Goal: Information Seeking & Learning: Find specific fact

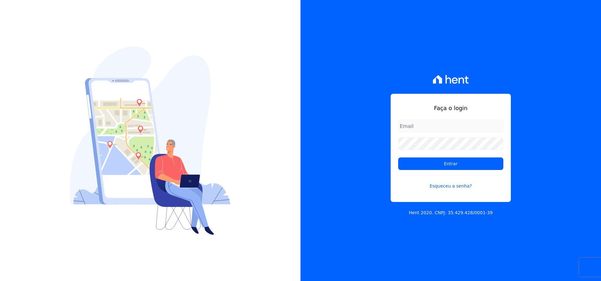
click at [452, 128] on input "email" at bounding box center [450, 126] width 105 height 13
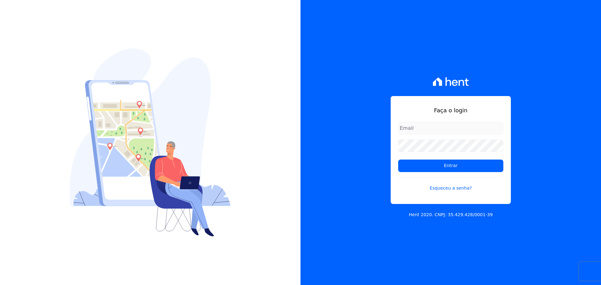
type input "financeiro@agileurbanismo.com"
click at [457, 126] on input "financeiro@agileurbanismo.com" at bounding box center [450, 128] width 105 height 13
click at [435, 125] on input "financeiro@agileurbanismo.com" at bounding box center [450, 128] width 105 height 13
click at [417, 173] on form "financeiro@agileurbanismo.com Entrar Esqueceu a senha?" at bounding box center [450, 160] width 105 height 77
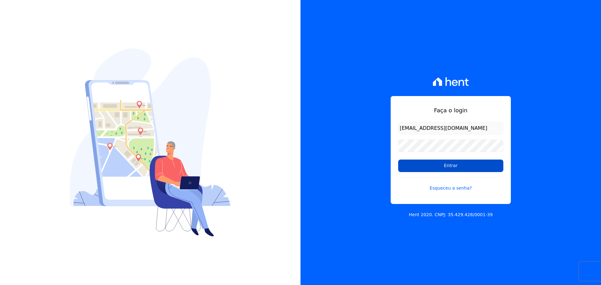
click at [418, 169] on input "Entrar" at bounding box center [450, 166] width 105 height 13
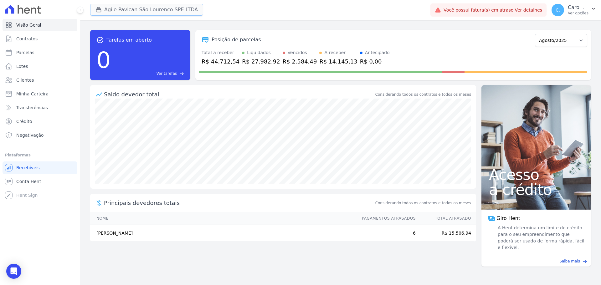
click at [152, 13] on button "Agile Pavican São Lourenço SPE LTDA" at bounding box center [146, 10] width 113 height 12
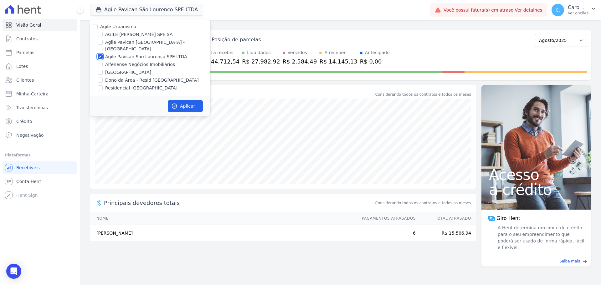
click at [100, 54] on input "Agile Pavican São Lourenço SPE LTDA" at bounding box center [100, 56] width 5 height 5
checkbox input "false"
click at [102, 86] on input "Residencial [GEOGRAPHIC_DATA]" at bounding box center [100, 88] width 5 height 5
checkbox input "true"
click at [183, 101] on button "Aplicar" at bounding box center [185, 106] width 35 height 12
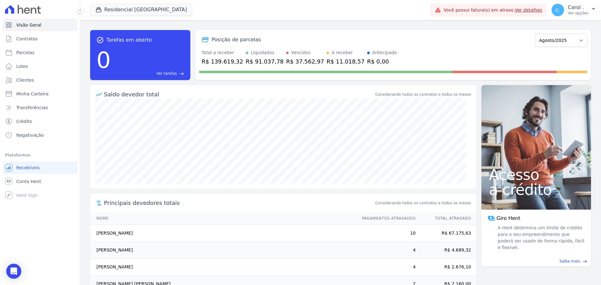
click at [225, 60] on div "R$ 139.619,32" at bounding box center [223, 61] width 42 height 8
click at [267, 65] on div "R$ 91.037,78" at bounding box center [265, 61] width 38 height 8
click at [265, 61] on div "R$ 91.037,78" at bounding box center [265, 61] width 38 height 8
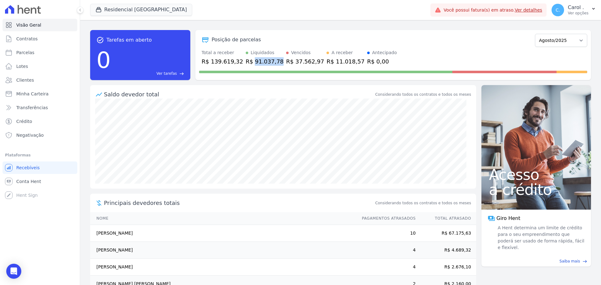
click at [265, 61] on div "R$ 91.037,78" at bounding box center [265, 61] width 38 height 8
click at [292, 61] on div "R$ 37.562,97" at bounding box center [305, 61] width 38 height 8
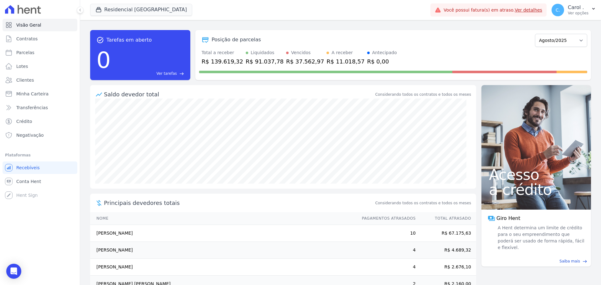
click at [327, 61] on div "R$ 11.018,57" at bounding box center [346, 61] width 38 height 8
click at [286, 59] on div "R$ 37.562,97" at bounding box center [305, 61] width 38 height 8
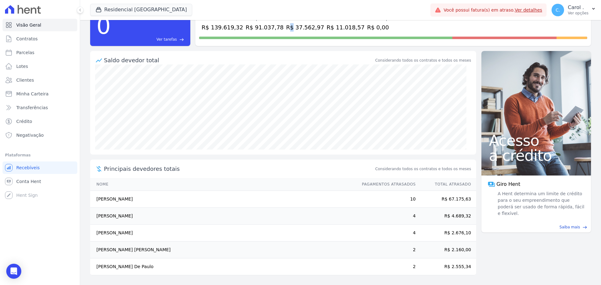
scroll to position [34, 0]
click at [139, 250] on td "Sérgio Ricardo Andrade Passos Coni" at bounding box center [223, 250] width 266 height 17
click at [125, 265] on td "Riva Rodrigues De Paulo" at bounding box center [223, 266] width 266 height 17
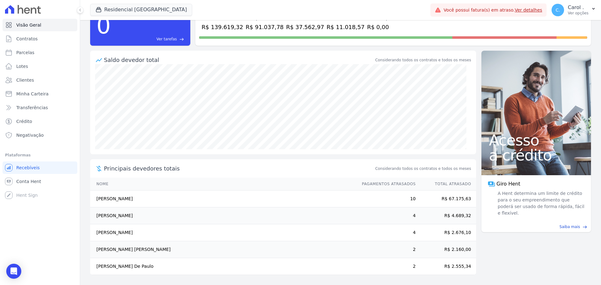
click at [125, 265] on td "Riva Rodrigues De Paulo" at bounding box center [223, 266] width 266 height 17
click at [25, 77] on link "Clientes" at bounding box center [40, 80] width 75 height 13
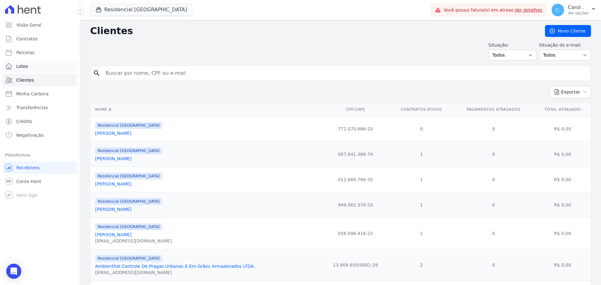
click at [21, 64] on span "Lotes" at bounding box center [22, 66] width 12 height 6
click at [118, 9] on button "Residencial [GEOGRAPHIC_DATA]" at bounding box center [141, 10] width 102 height 12
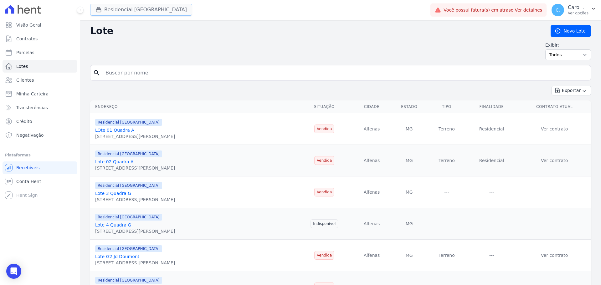
click at [109, 8] on button "Residencial [GEOGRAPHIC_DATA]" at bounding box center [141, 10] width 102 height 12
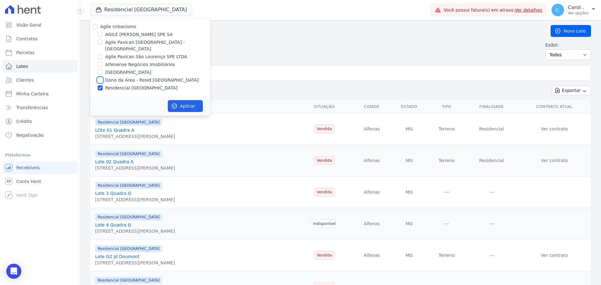
click at [100, 78] on input "Dono da Área - Resid [GEOGRAPHIC_DATA]" at bounding box center [100, 80] width 5 height 5
checkbox input "true"
click at [194, 100] on button "Aplicar" at bounding box center [185, 106] width 35 height 12
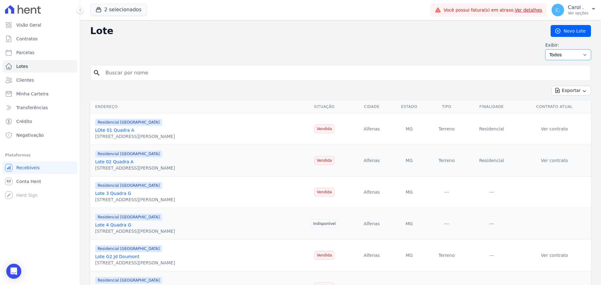
click at [567, 53] on select "Todos Disponíveis Vendidas Reservadas Indisponíveis" at bounding box center [569, 54] width 46 height 11
select select "available"
click at [546, 49] on select "Todos Disponíveis Vendidas Reservadas Indisponíveis" at bounding box center [569, 54] width 46 height 11
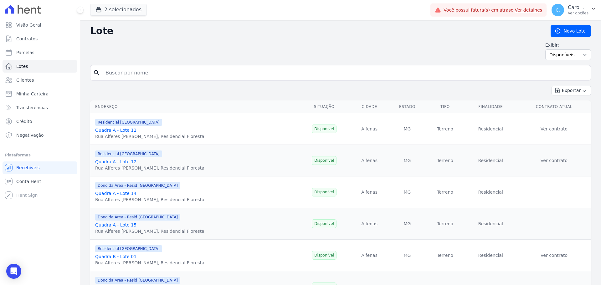
click at [127, 129] on link "Quadra A - Lote 11" at bounding box center [115, 130] width 41 height 5
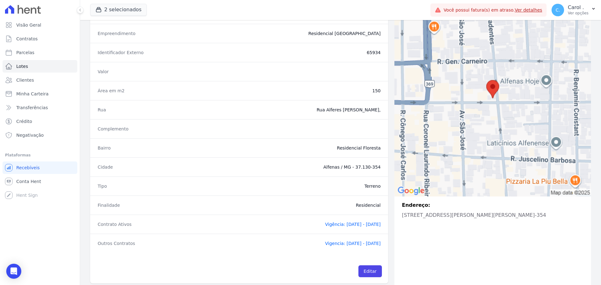
scroll to position [72, 0]
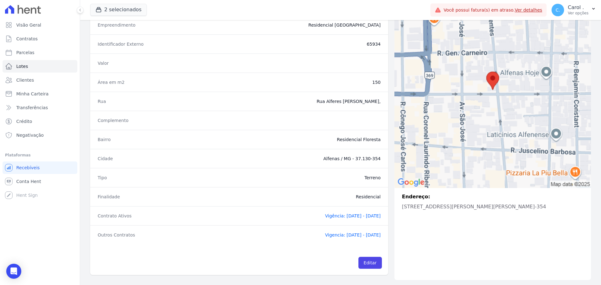
click at [344, 214] on span "Vigência: 21/11/2022 - 30/12/2025" at bounding box center [353, 216] width 56 height 5
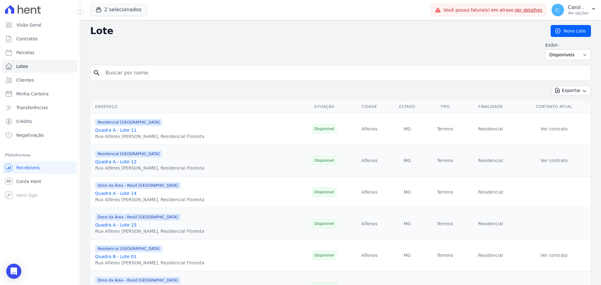
click at [127, 195] on link "Quadra A - Lote 14" at bounding box center [115, 193] width 41 height 5
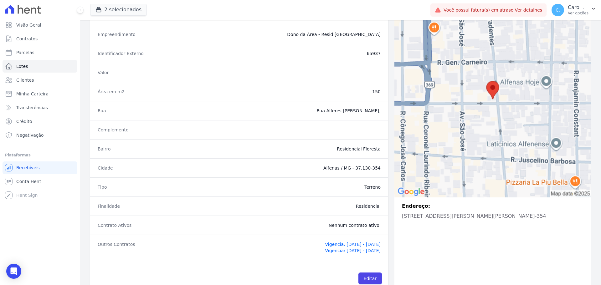
scroll to position [78, 0]
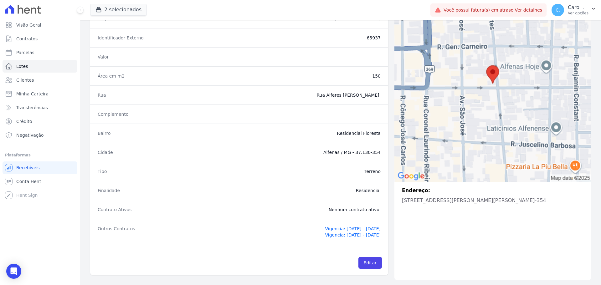
click at [329, 234] on span "Vigencia: [DATE] - [DATE]" at bounding box center [353, 235] width 56 height 5
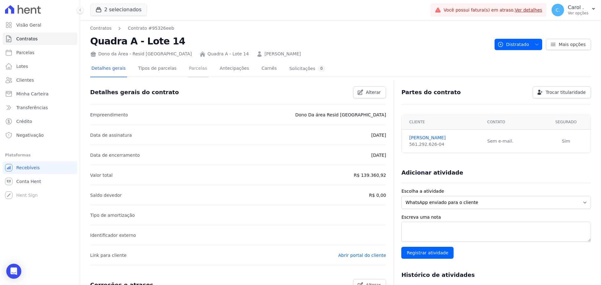
click at [195, 68] on link "Parcelas" at bounding box center [198, 69] width 21 height 17
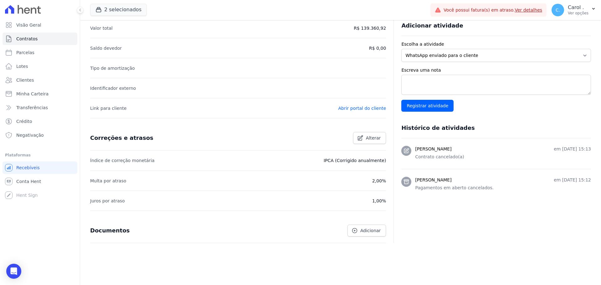
scroll to position [150, 0]
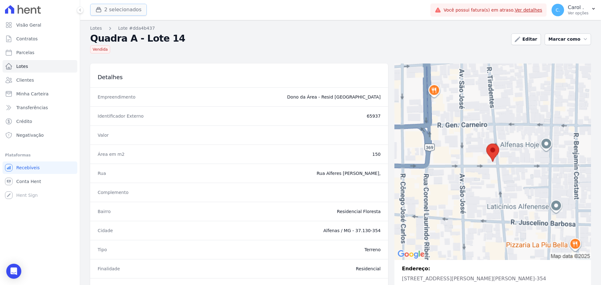
click at [122, 9] on button "2 selecionados" at bounding box center [118, 10] width 57 height 12
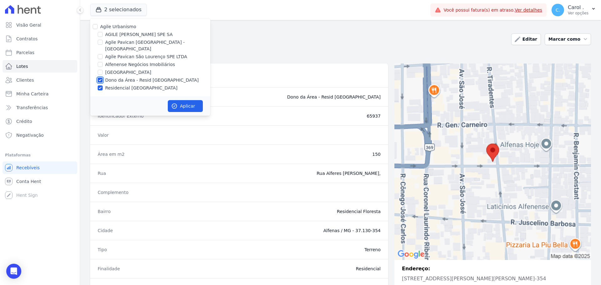
click at [98, 78] on input "Dono da Área - Resid Jardim Dummont" at bounding box center [100, 80] width 5 height 5
checkbox input "false"
click at [189, 101] on button "Aplicar" at bounding box center [185, 106] width 35 height 12
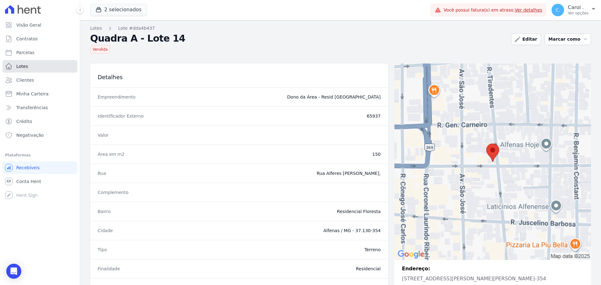
click at [37, 68] on link "Lotes" at bounding box center [40, 66] width 75 height 13
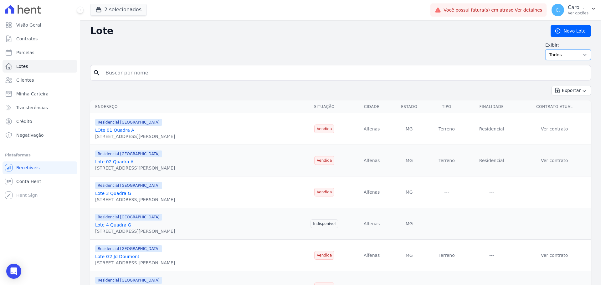
click at [572, 55] on select "Todos Disponíveis Vendidas Reservadas Indisponíveis" at bounding box center [569, 54] width 46 height 11
select select "available"
click at [546, 49] on select "Todos Disponíveis Vendidas Reservadas Indisponíveis" at bounding box center [569, 54] width 46 height 11
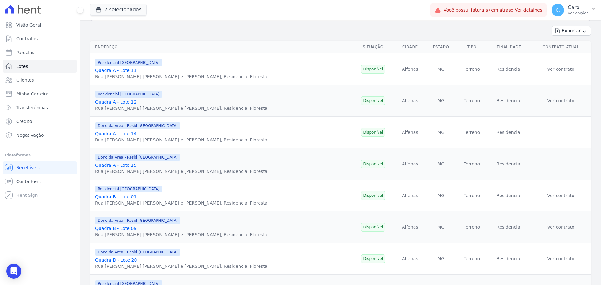
scroll to position [63, 0]
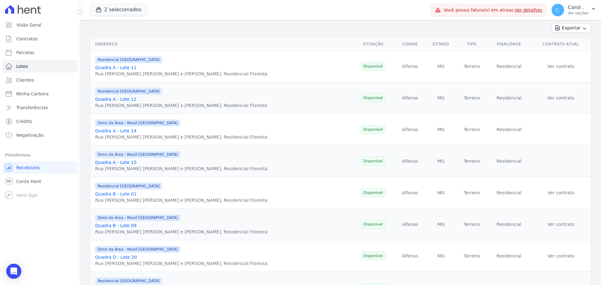
click at [130, 131] on link "Quadra A - Lote 14" at bounding box center [115, 130] width 41 height 5
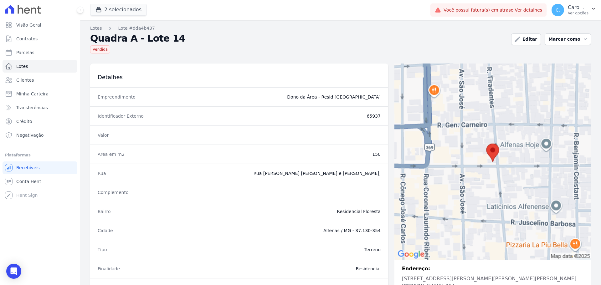
scroll to position [78, 0]
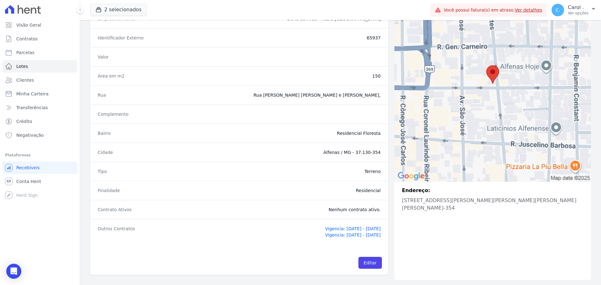
click at [330, 229] on span "Vigencia: [DATE] - [DATE]" at bounding box center [353, 228] width 56 height 5
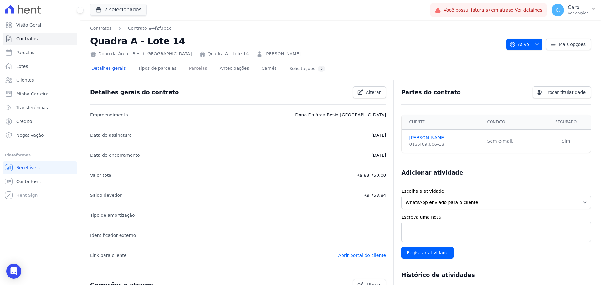
click at [197, 73] on link "Parcelas" at bounding box center [198, 69] width 21 height 17
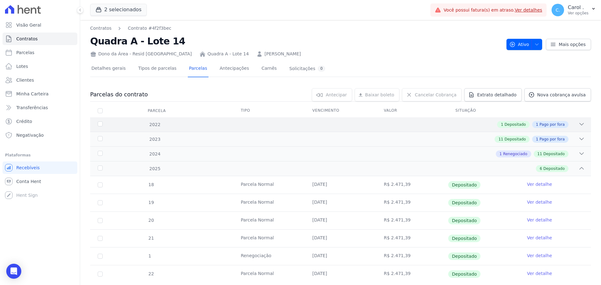
scroll to position [17, 0]
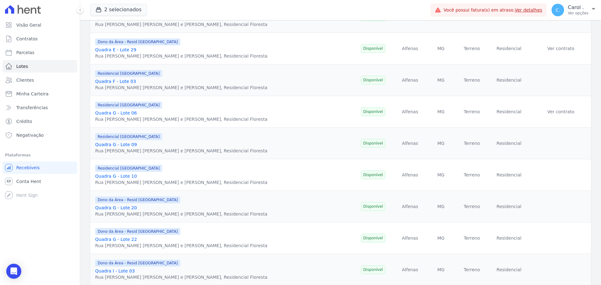
scroll to position [407, 0]
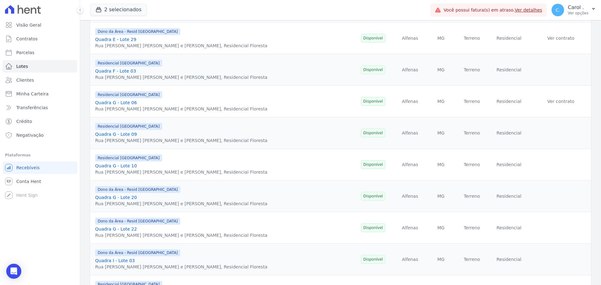
click at [121, 133] on link "Quadra G - Lote 09" at bounding box center [116, 134] width 42 height 5
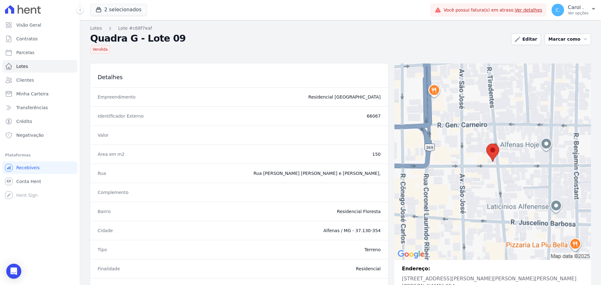
scroll to position [78, 0]
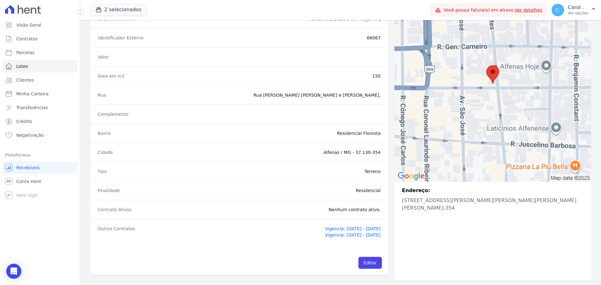
click at [325, 232] on span "Vigencia: 17/11/2022 - 25/11/2023" at bounding box center [353, 228] width 56 height 5
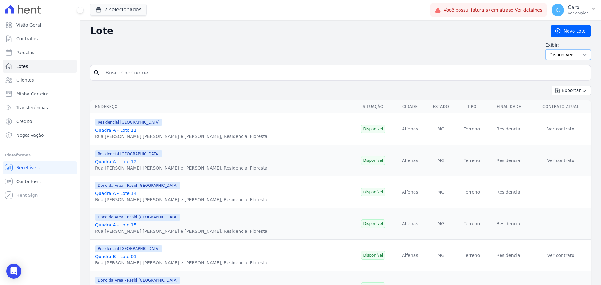
click at [568, 53] on select "Todos Disponíveis Vendidas Reservadas Indisponíveis" at bounding box center [569, 54] width 46 height 11
select select "reserved"
click at [546, 49] on select "Todos Disponíveis Vendidas Reservadas Indisponíveis" at bounding box center [569, 54] width 46 height 11
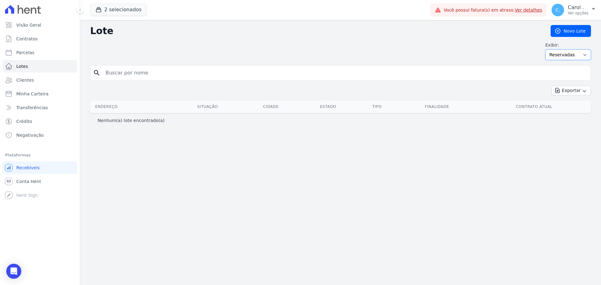
click at [572, 56] on select "Todos Disponíveis Vendidas Reservadas Indisponíveis" at bounding box center [569, 54] width 46 height 11
select select "unavailable"
click at [549, 49] on select "Todos Disponíveis Vendidas Reservadas Indisponíveis" at bounding box center [569, 54] width 46 height 11
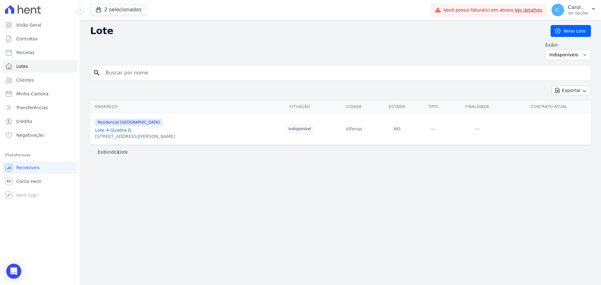
click at [120, 129] on link "Lote 4 Quadra G" at bounding box center [113, 130] width 36 height 5
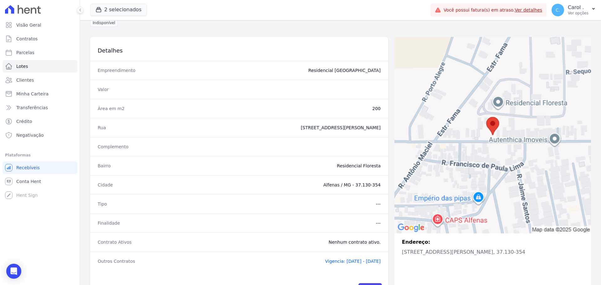
scroll to position [53, 0]
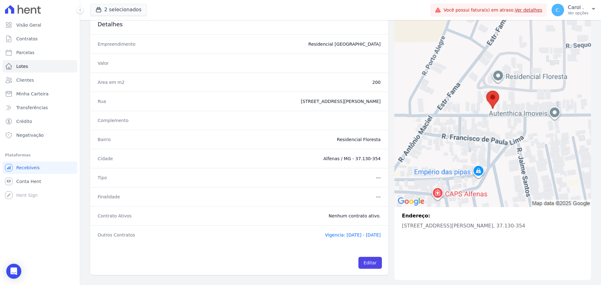
click at [349, 235] on span "Vigencia: 26/09/2022 - 26/11/2023" at bounding box center [353, 235] width 56 height 5
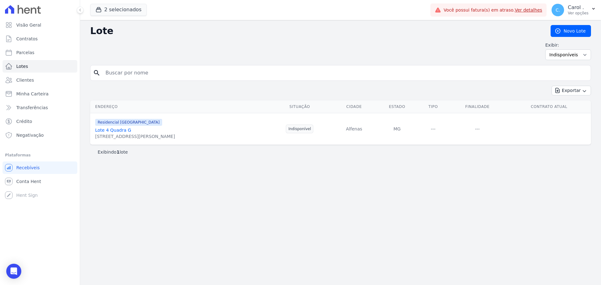
click at [122, 128] on link "Lote 4 Quadra G" at bounding box center [113, 130] width 36 height 5
click at [25, 78] on span "Clientes" at bounding box center [25, 80] width 18 height 6
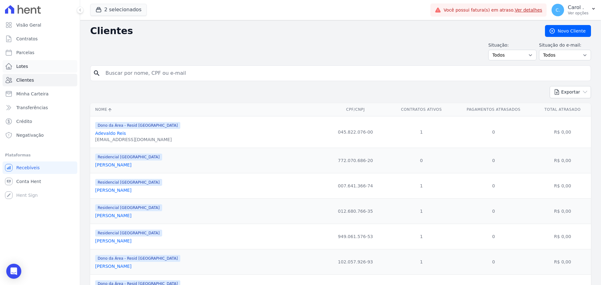
click at [25, 62] on link "Lotes" at bounding box center [40, 66] width 75 height 13
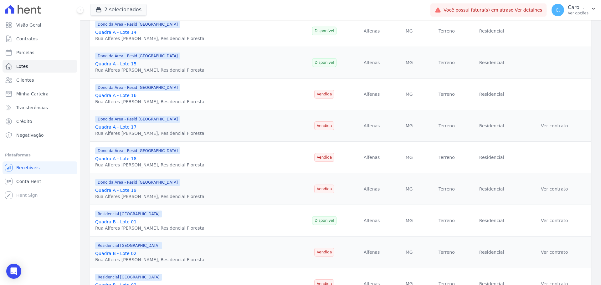
scroll to position [646, 0]
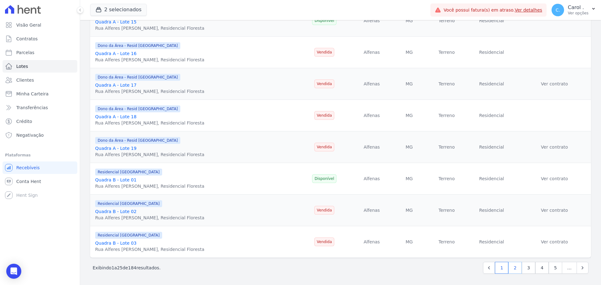
click at [511, 268] on link "2" at bounding box center [515, 268] width 13 height 12
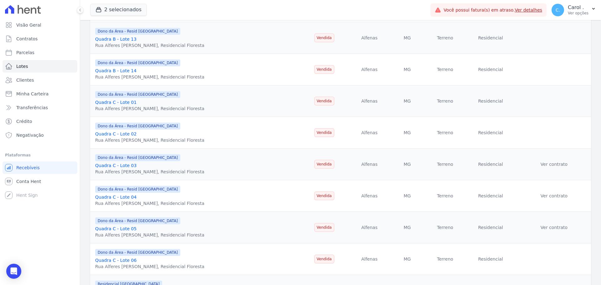
scroll to position [407, 0]
click at [123, 196] on link "Quadra C - Lote 05" at bounding box center [115, 197] width 41 height 5
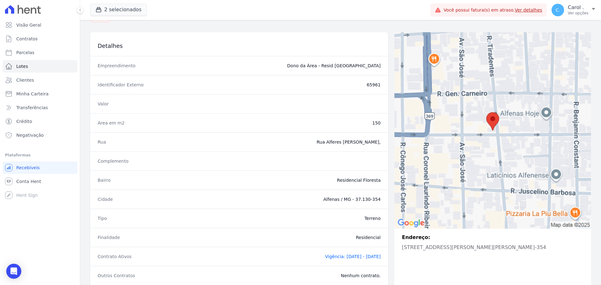
scroll to position [63, 0]
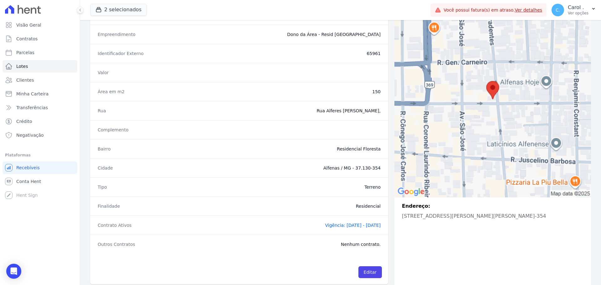
click at [349, 226] on span "Vigência: [DATE] - [DATE]" at bounding box center [353, 225] width 56 height 5
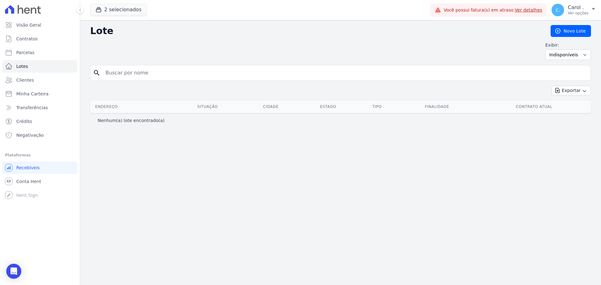
select select "unavailable"
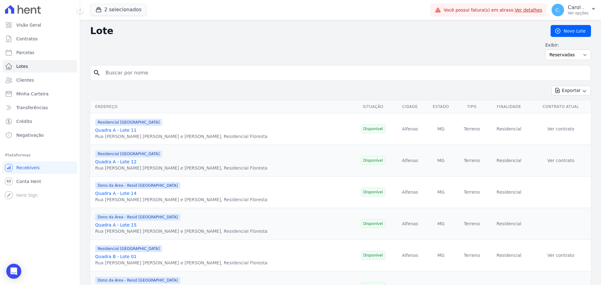
select select "reserved"
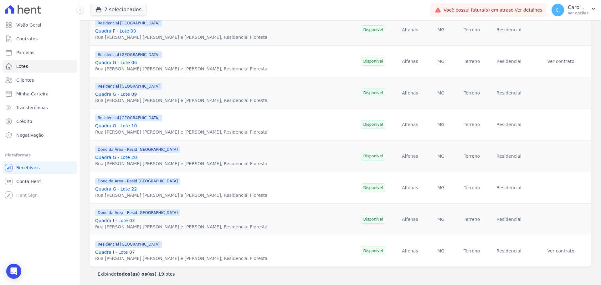
scroll to position [448, 0]
click at [129, 221] on link "Quadra I - Lote 03" at bounding box center [115, 219] width 40 height 5
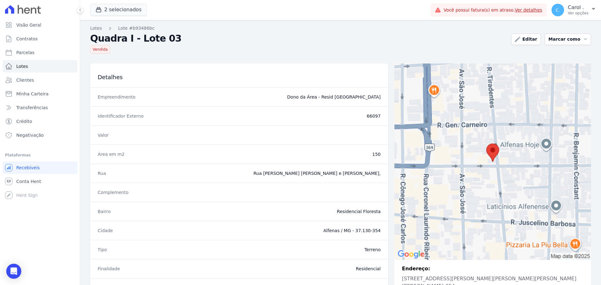
scroll to position [78, 0]
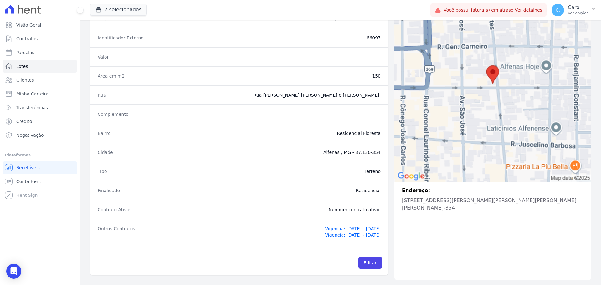
select select "reserved"
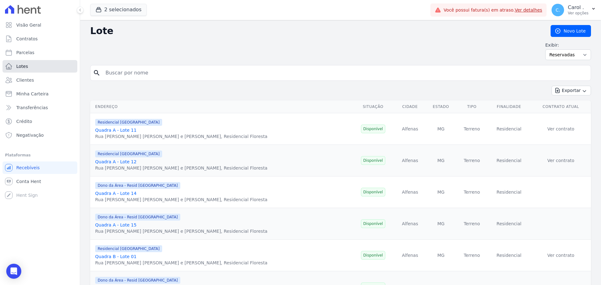
click at [23, 65] on span "Lotes" at bounding box center [22, 66] width 12 height 6
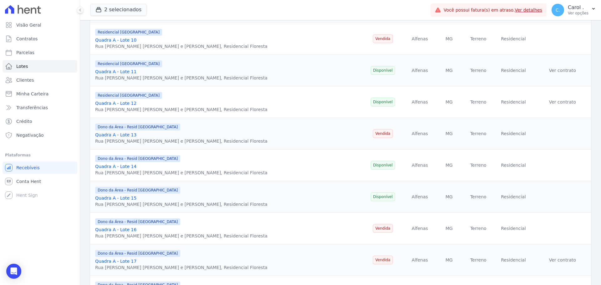
scroll to position [646, 0]
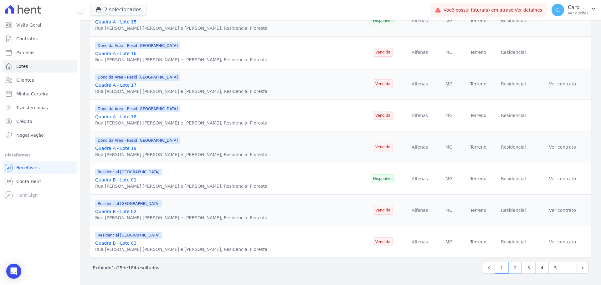
click at [514, 272] on link "2" at bounding box center [515, 268] width 13 height 12
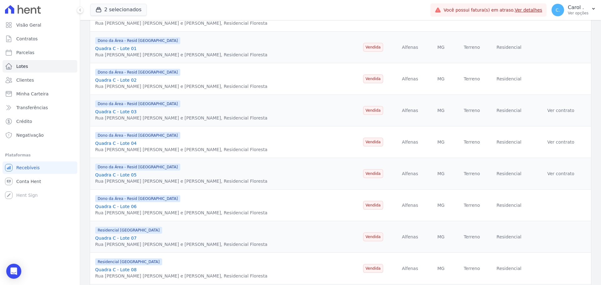
scroll to position [439, 0]
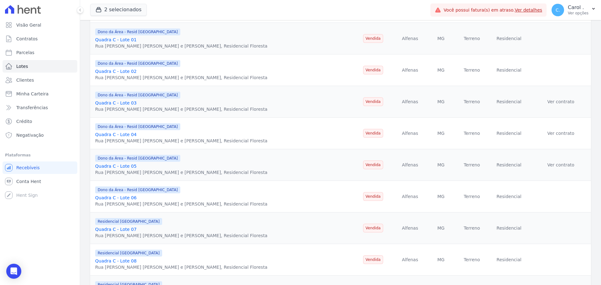
click at [127, 166] on link "Quadra C - Lote 05" at bounding box center [115, 166] width 41 height 5
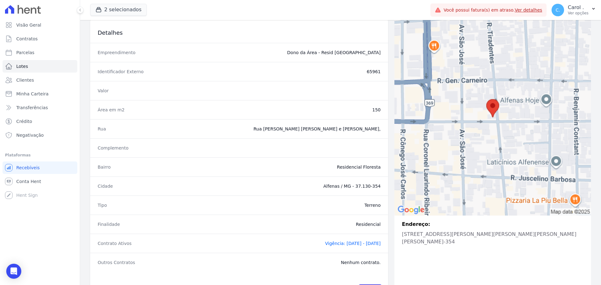
scroll to position [72, 0]
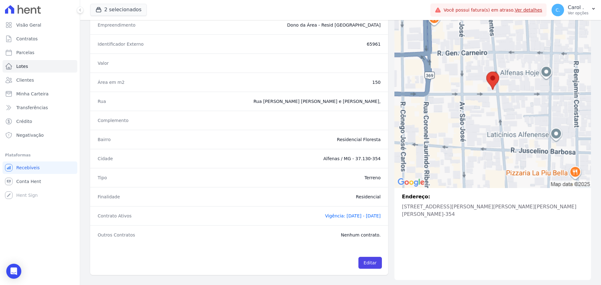
click at [347, 216] on span "Vigência: [DATE] - [DATE]" at bounding box center [353, 216] width 56 height 5
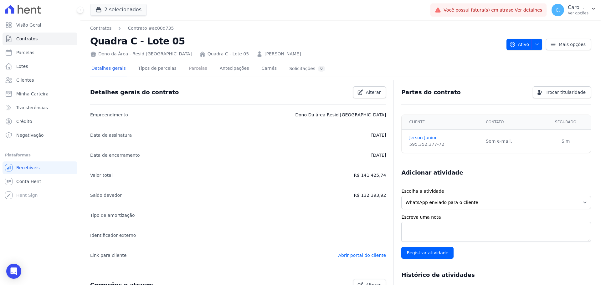
click at [190, 71] on link "Parcelas" at bounding box center [198, 69] width 21 height 17
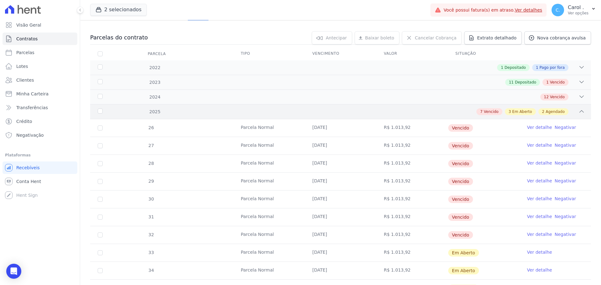
scroll to position [125, 0]
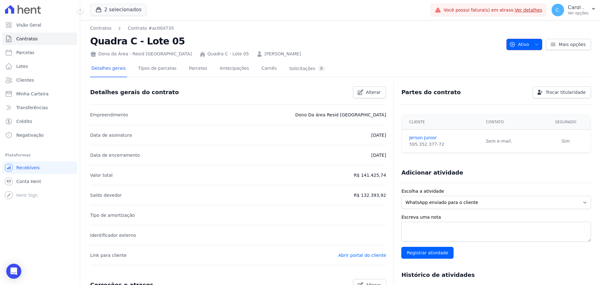
click at [536, 44] on icon "button" at bounding box center [537, 44] width 5 height 5
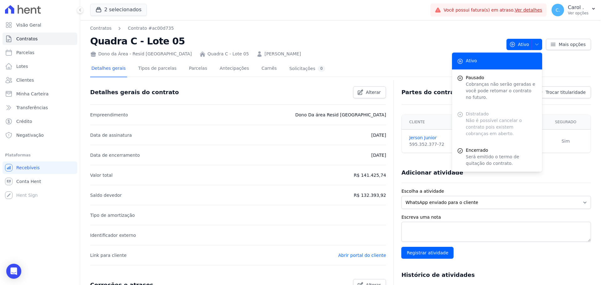
click at [385, 49] on div "Dono da Área - Resid [GEOGRAPHIC_DATA] Quadra C - Lote 05 [PERSON_NAME] Junior" at bounding box center [296, 52] width 412 height 9
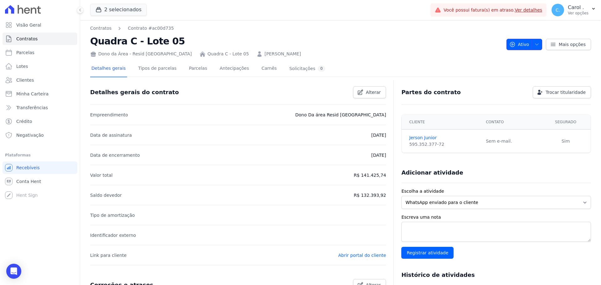
click at [538, 45] on button "Ativo" at bounding box center [525, 44] width 36 height 11
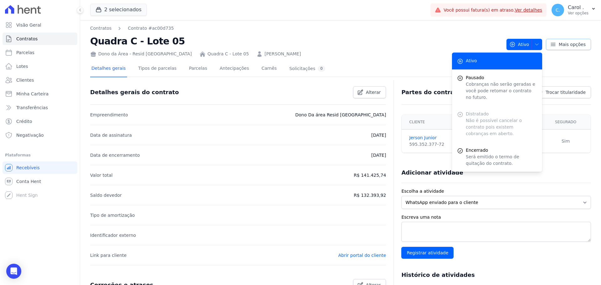
click at [553, 43] on icon at bounding box center [553, 44] width 4 height 3
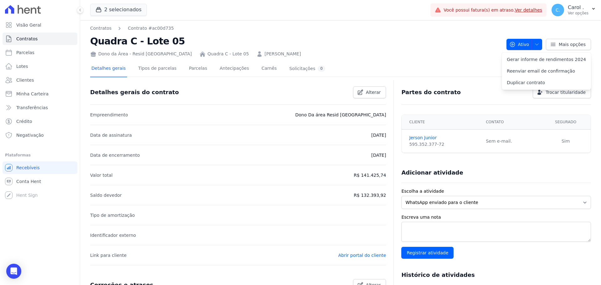
click at [466, 154] on div "Cliente Contato [PERSON_NAME] Junior 595.352.377-72 Sem e-mail. Sim" at bounding box center [497, 133] width 190 height 43
click at [535, 45] on icon "button" at bounding box center [537, 44] width 5 height 5
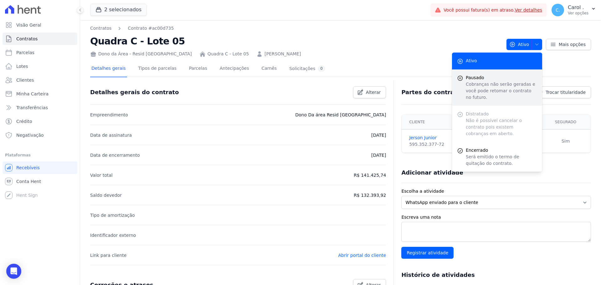
click at [482, 84] on p "Cobranças não serão geradas e você pode retomar o contrato no futuro." at bounding box center [501, 91] width 71 height 20
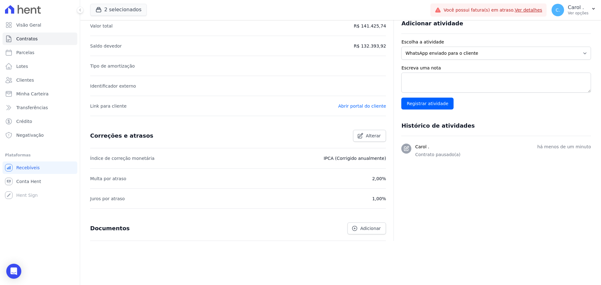
scroll to position [172, 0]
click at [445, 154] on p "Contrato pausado(a)" at bounding box center [503, 154] width 176 height 7
drag, startPoint x: 459, startPoint y: 167, endPoint x: 450, endPoint y: 172, distance: 9.7
click at [459, 167] on div "Partes do contrato Trocar titularidade Cliente Contato [PERSON_NAME] Junior 595…" at bounding box center [493, 85] width 198 height 310
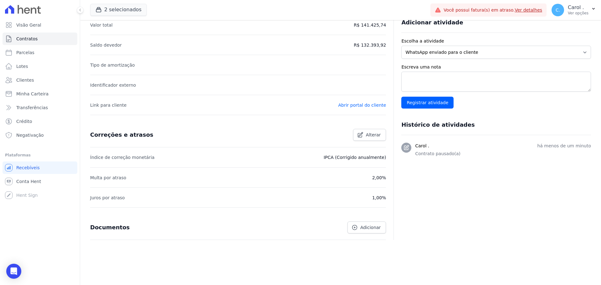
click at [251, 228] on div "Documentos Adicionar" at bounding box center [235, 225] width 301 height 17
click at [148, 206] on li "Juros por atraso 1,00%" at bounding box center [238, 198] width 296 height 20
click at [146, 223] on div "Documentos Adicionar" at bounding box center [235, 225] width 301 height 17
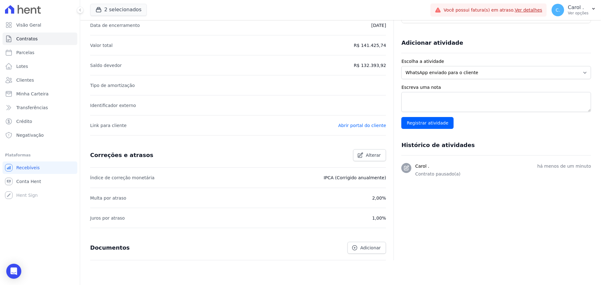
scroll to position [119, 0]
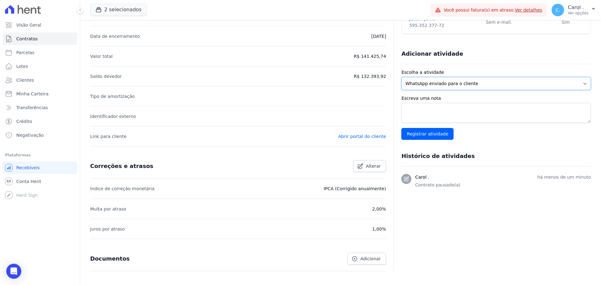
click at [449, 83] on select "WhatsApp enviado para o cliente Adicionar um comentário Ligação feita para o cl…" at bounding box center [497, 83] width 190 height 13
click at [481, 54] on div "Adicionar atividade" at bounding box center [494, 51] width 195 height 13
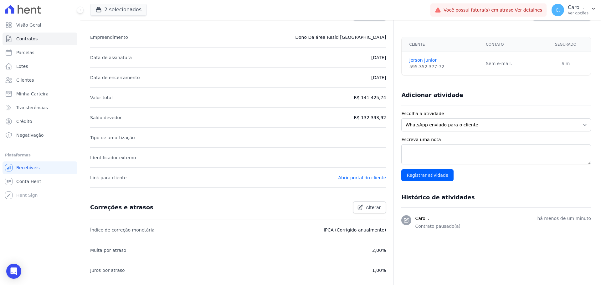
scroll to position [150, 0]
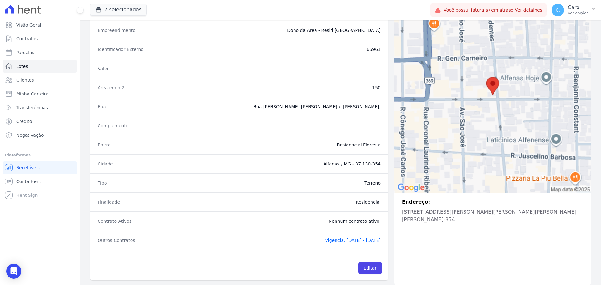
scroll to position [72, 0]
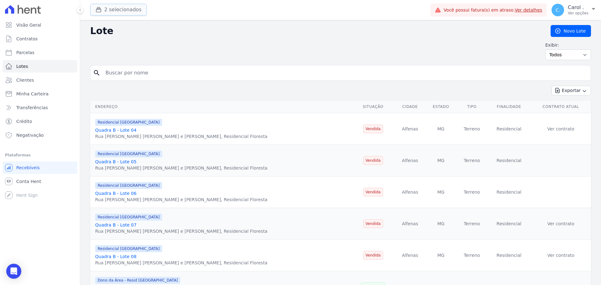
click at [113, 12] on button "2 selecionados" at bounding box center [118, 10] width 57 height 12
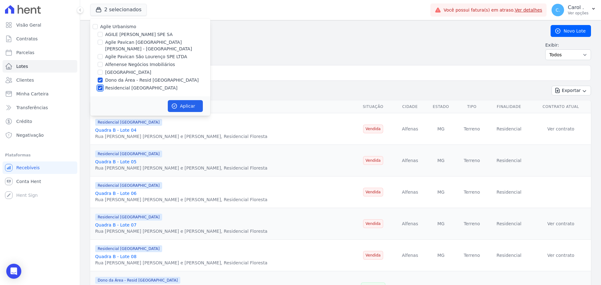
click at [102, 86] on input "Residencial [GEOGRAPHIC_DATA]" at bounding box center [100, 88] width 5 height 5
checkbox input "false"
click at [98, 78] on input "Dono da Área - Resid [GEOGRAPHIC_DATA]" at bounding box center [100, 80] width 5 height 5
checkbox input "false"
click at [101, 86] on input "Residencial [GEOGRAPHIC_DATA]" at bounding box center [100, 88] width 5 height 5
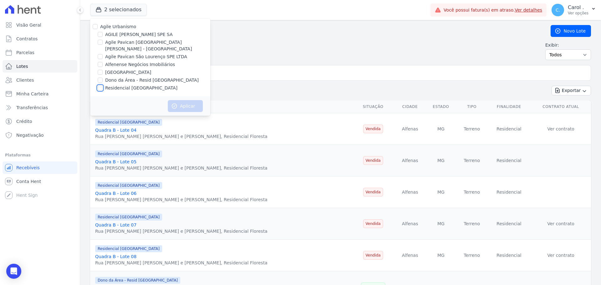
checkbox input "true"
click at [186, 100] on button "Aplicar" at bounding box center [185, 106] width 35 height 12
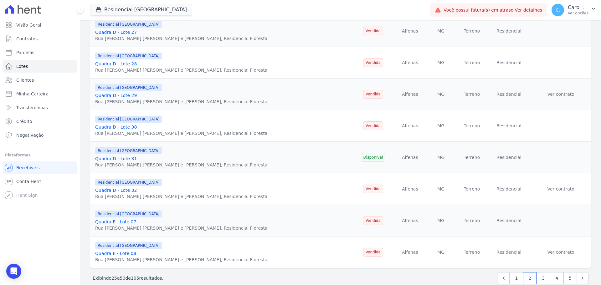
scroll to position [646, 0]
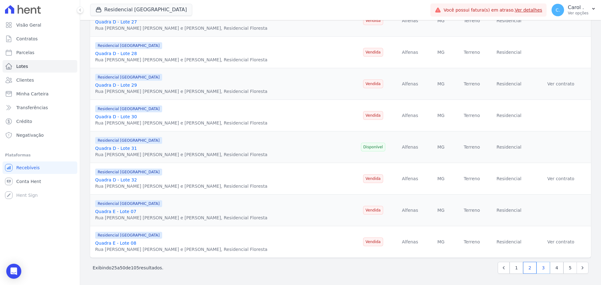
click at [543, 267] on link "3" at bounding box center [543, 268] width 13 height 12
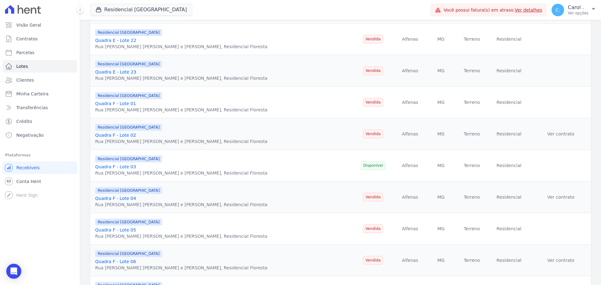
scroll to position [470, 0]
click at [121, 166] on link "Quadra F - Lote 03" at bounding box center [115, 166] width 41 height 5
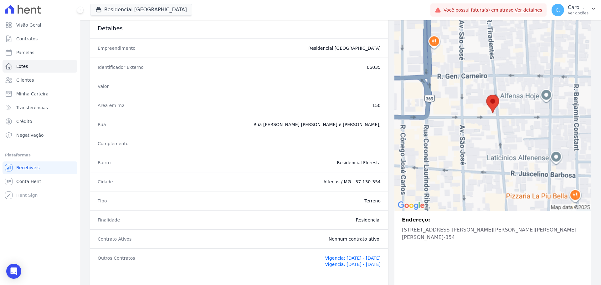
scroll to position [78, 0]
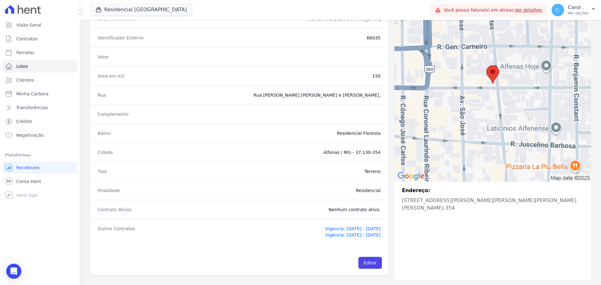
click at [352, 234] on span "Vigencia: [DATE] - [DATE]" at bounding box center [353, 235] width 56 height 5
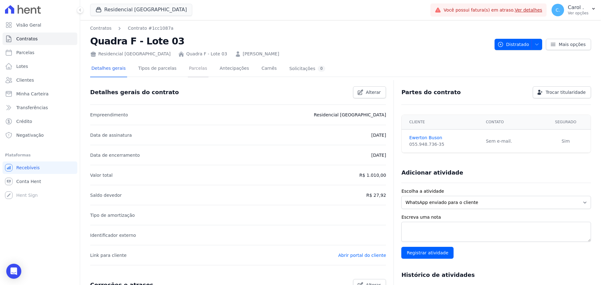
click at [196, 71] on link "Parcelas" at bounding box center [198, 69] width 21 height 17
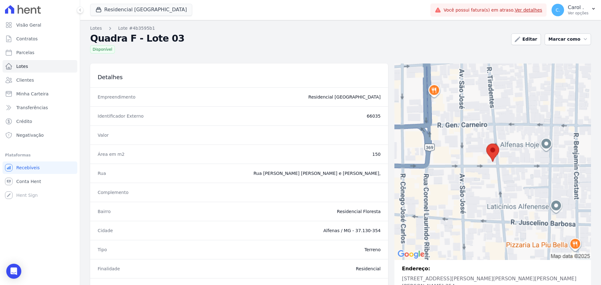
scroll to position [78, 0]
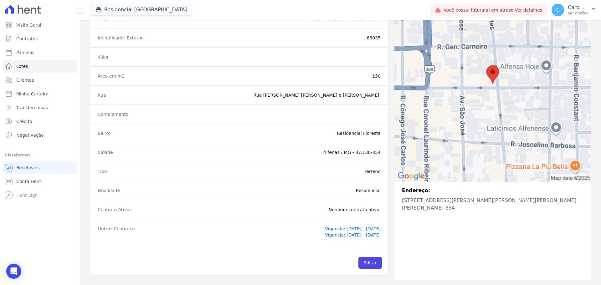
click at [335, 229] on span "Vigencia: [DATE] - [DATE]" at bounding box center [353, 228] width 56 height 5
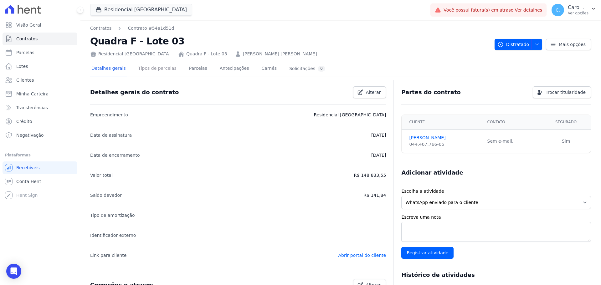
click at [163, 69] on link "Tipos de parcelas" at bounding box center [157, 69] width 41 height 17
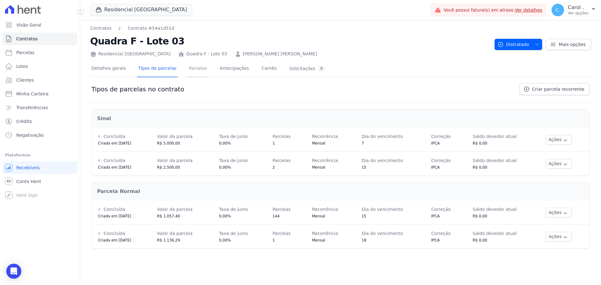
click at [194, 69] on link "Parcelas" at bounding box center [198, 69] width 21 height 17
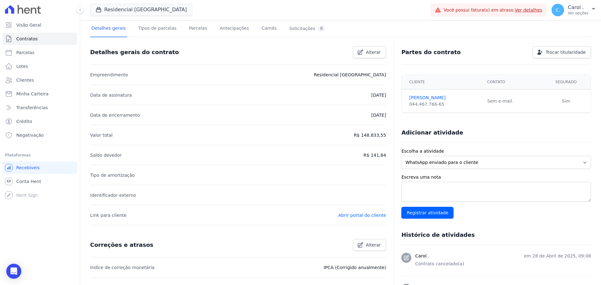
scroll to position [94, 0]
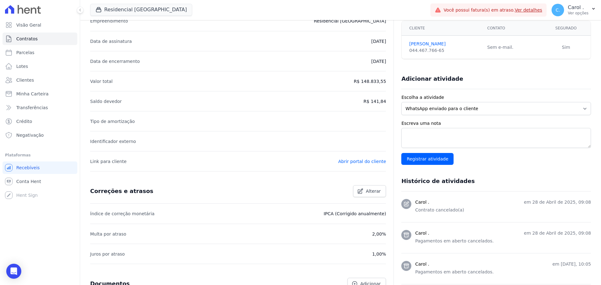
click at [379, 83] on p "R$ 148.833,55" at bounding box center [370, 82] width 32 height 8
click at [377, 98] on p "R$ 141,84" at bounding box center [375, 102] width 23 height 8
click at [375, 103] on p "R$ 141,84" at bounding box center [375, 102] width 23 height 8
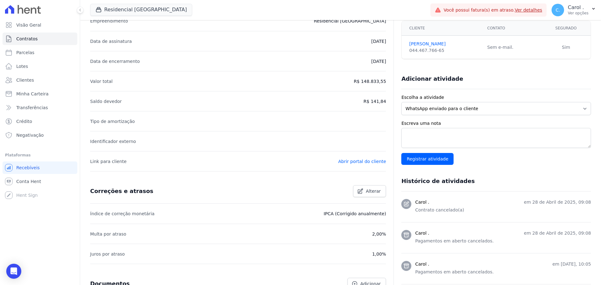
click at [375, 103] on p "R$ 141,84" at bounding box center [375, 102] width 23 height 8
click at [372, 80] on p "R$ 148.833,55" at bounding box center [370, 82] width 32 height 8
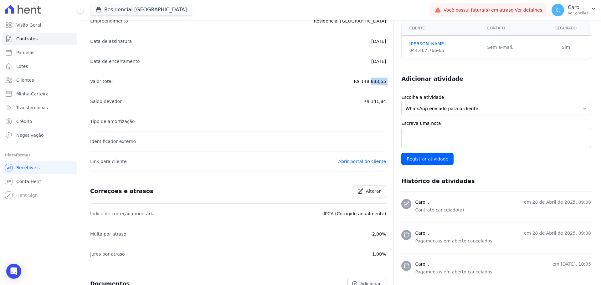
click at [372, 80] on p "R$ 148.833,55" at bounding box center [370, 82] width 32 height 8
click at [378, 95] on li "Saldo devedor R$ 141,84" at bounding box center [238, 101] width 296 height 20
drag, startPoint x: 379, startPoint y: 97, endPoint x: 410, endPoint y: 64, distance: 45.9
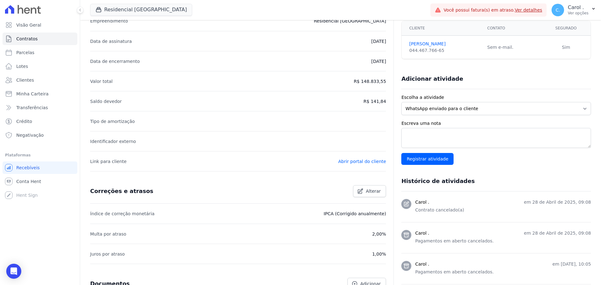
click at [381, 95] on li "Saldo devedor R$ 141,84" at bounding box center [238, 101] width 296 height 20
click at [421, 44] on link "[PERSON_NAME]" at bounding box center [444, 44] width 70 height 7
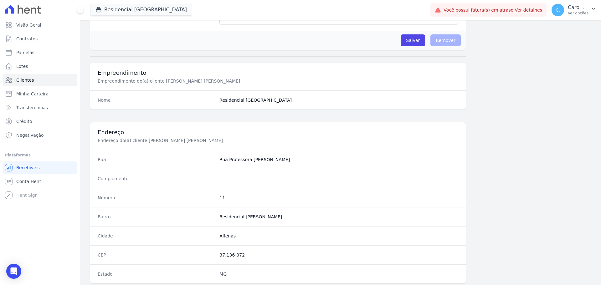
scroll to position [251, 0]
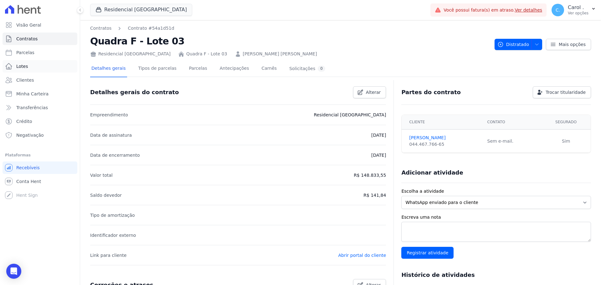
click at [23, 67] on span "Lotes" at bounding box center [22, 66] width 12 height 6
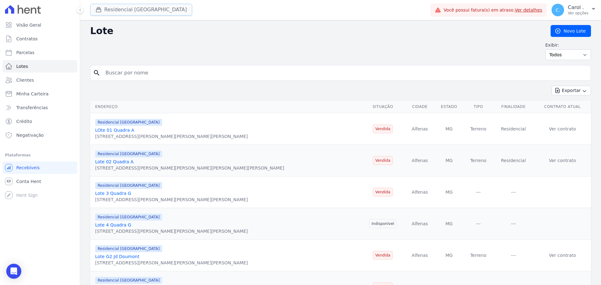
click at [113, 9] on button "Residencial [GEOGRAPHIC_DATA]" at bounding box center [141, 10] width 102 height 12
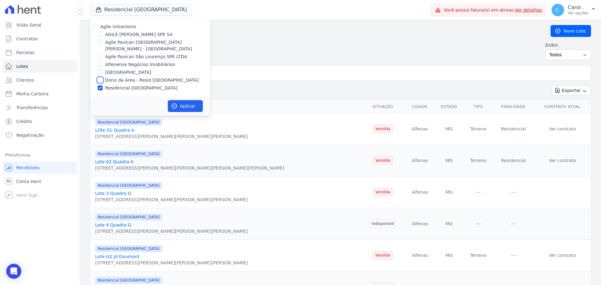
click at [100, 78] on input "Dono da Área - Resid [GEOGRAPHIC_DATA]" at bounding box center [100, 80] width 5 height 5
checkbox input "true"
click at [183, 100] on button "Aplicar" at bounding box center [185, 106] width 35 height 12
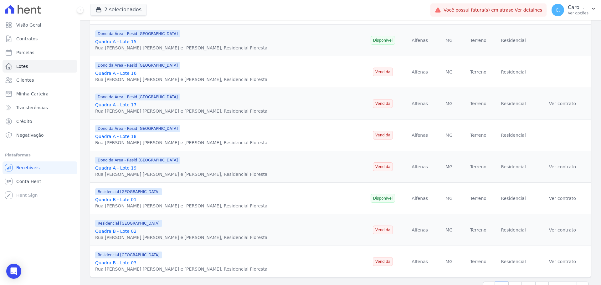
scroll to position [646, 0]
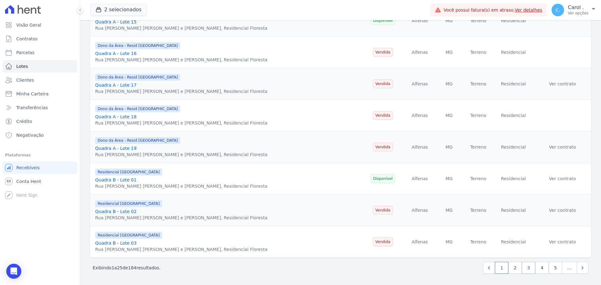
click at [524, 268] on link "3" at bounding box center [528, 268] width 13 height 12
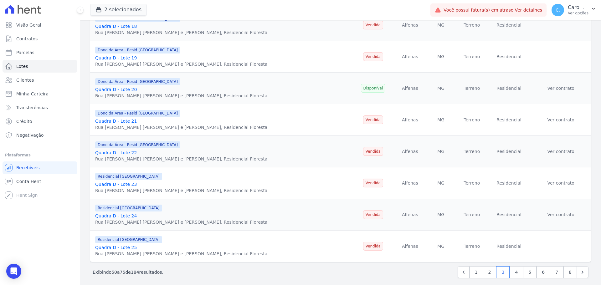
scroll to position [646, 0]
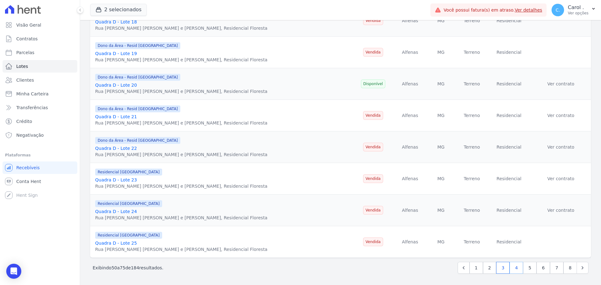
click at [514, 270] on link "4" at bounding box center [516, 268] width 13 height 12
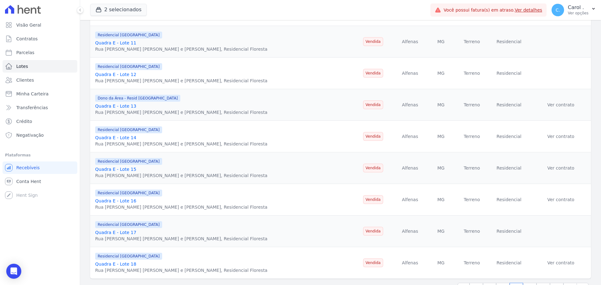
scroll to position [646, 0]
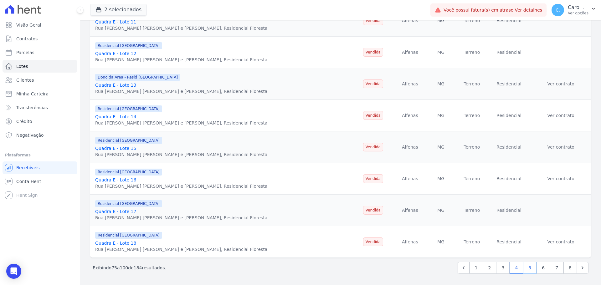
click at [528, 270] on link "5" at bounding box center [529, 268] width 13 height 12
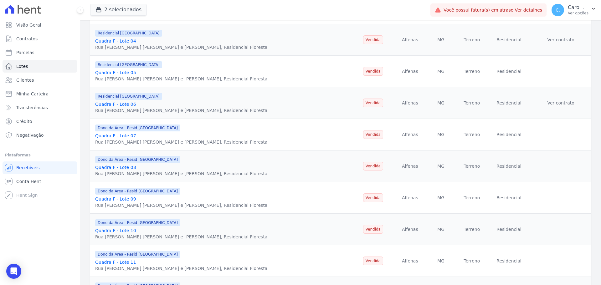
scroll to position [533, 0]
click at [131, 104] on link "Quadra F - Lote 05" at bounding box center [115, 104] width 41 height 5
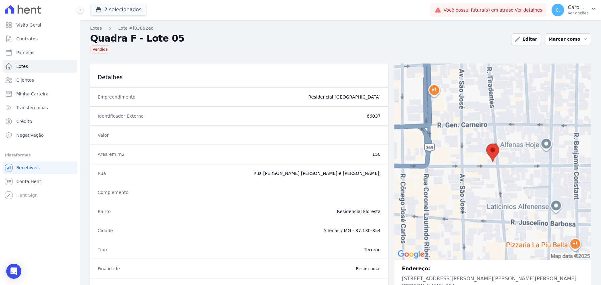
scroll to position [72, 0]
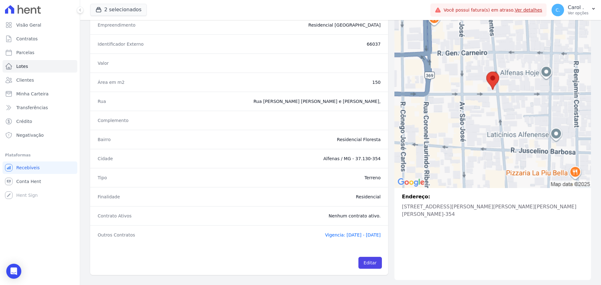
click at [326, 235] on span "Vigencia: [DATE] - [DATE]" at bounding box center [353, 235] width 56 height 5
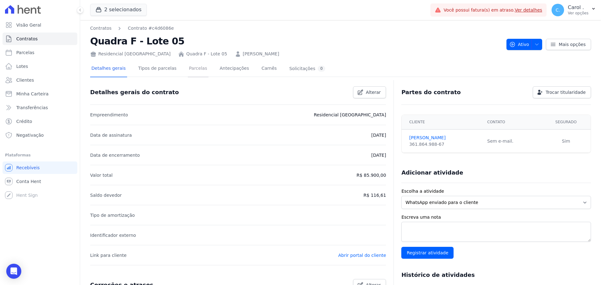
click at [192, 71] on link "Parcelas" at bounding box center [198, 69] width 21 height 17
drag, startPoint x: 402, startPoint y: 138, endPoint x: 440, endPoint y: 135, distance: 38.3
click at [440, 135] on td "[PERSON_NAME] 361.864.988-67" at bounding box center [443, 141] width 82 height 23
copy link "[PERSON_NAME]"
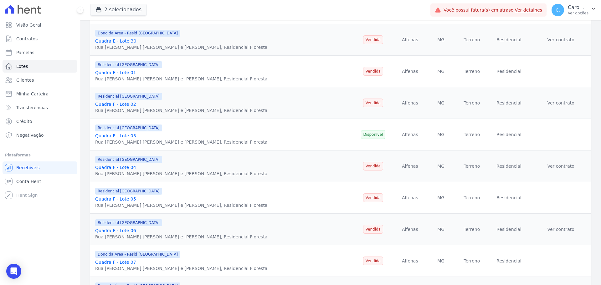
scroll to position [439, 0]
click at [128, 164] on link "Quadra F - Lote 04" at bounding box center [115, 166] width 41 height 5
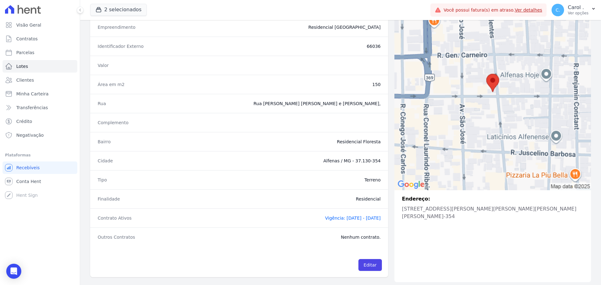
scroll to position [72, 0]
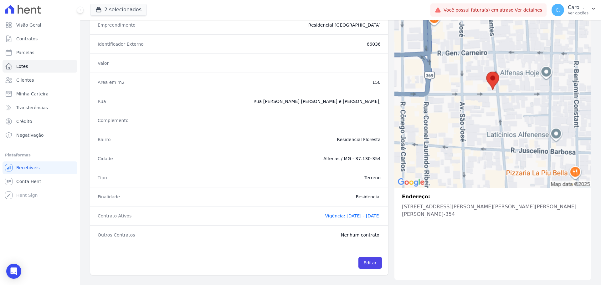
click at [333, 215] on span "Vigência: [DATE] - [DATE]" at bounding box center [353, 216] width 56 height 5
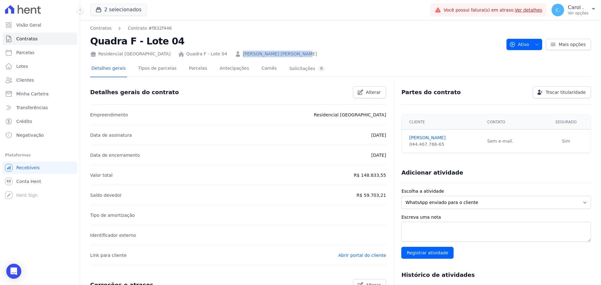
drag, startPoint x: 283, startPoint y: 54, endPoint x: 219, endPoint y: 53, distance: 63.3
click at [219, 53] on div "Residencial [GEOGRAPHIC_DATA] Quadra F - Lote 04 [PERSON_NAME] [PERSON_NAME]" at bounding box center [296, 52] width 412 height 9
copy link "[PERSON_NAME] [PERSON_NAME]"
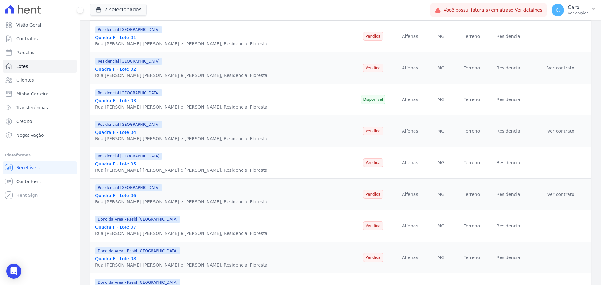
scroll to position [501, 0]
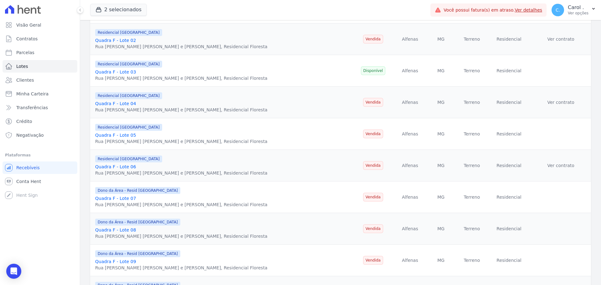
click at [127, 41] on link "Quadra F - Lote 02" at bounding box center [115, 40] width 41 height 5
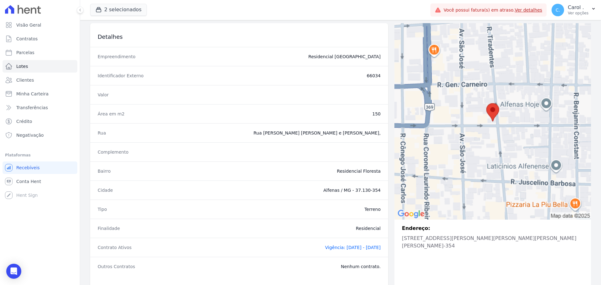
scroll to position [72, 0]
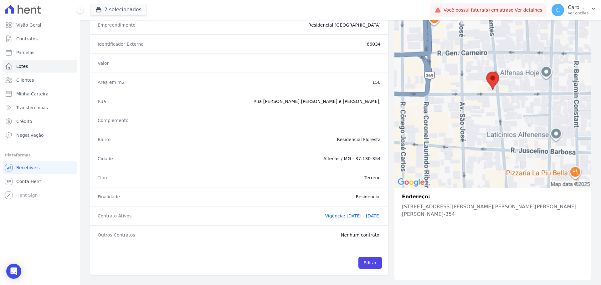
click at [331, 213] on div "Contrato Ativos Vigência: [DATE] - [DATE]" at bounding box center [239, 215] width 298 height 19
click at [331, 217] on span "Vigência: [DATE] - [DATE]" at bounding box center [353, 216] width 56 height 5
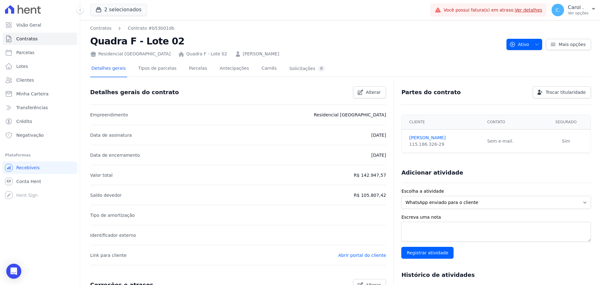
drag, startPoint x: 270, startPoint y: 56, endPoint x: 223, endPoint y: 54, distance: 47.4
click at [223, 54] on div "Residencial [GEOGRAPHIC_DATA] Quadra F - Lote 02 [PERSON_NAME]" at bounding box center [296, 52] width 412 height 9
copy link "[PERSON_NAME]"
click at [190, 65] on link "Parcelas" at bounding box center [198, 69] width 21 height 17
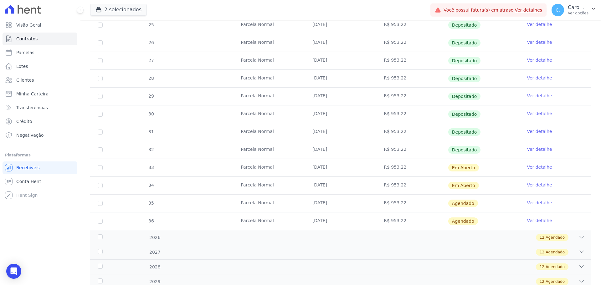
scroll to position [219, 0]
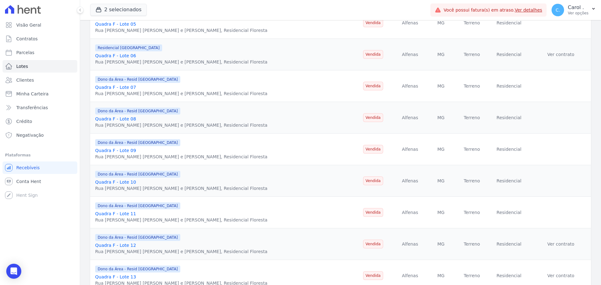
scroll to position [646, 0]
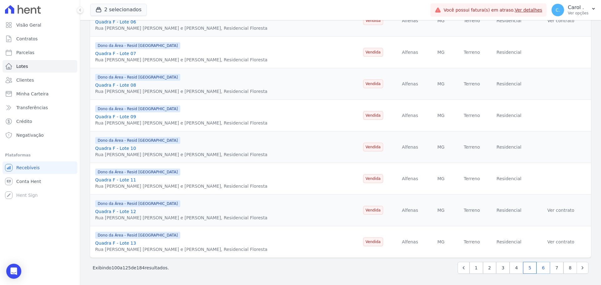
click at [541, 268] on link "6" at bounding box center [543, 268] width 13 height 12
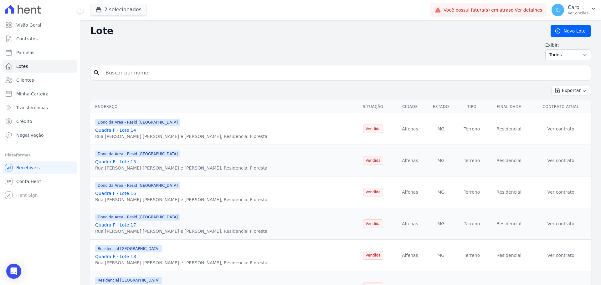
scroll to position [125, 0]
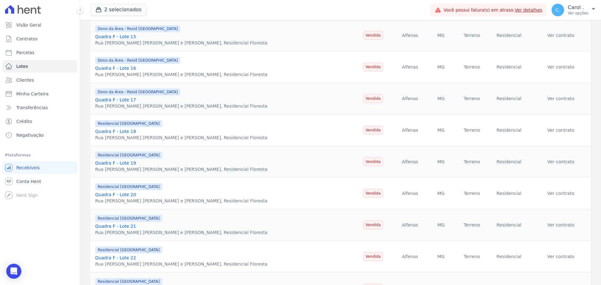
click at [128, 226] on link "Quadra F - Lote 21" at bounding box center [115, 226] width 41 height 5
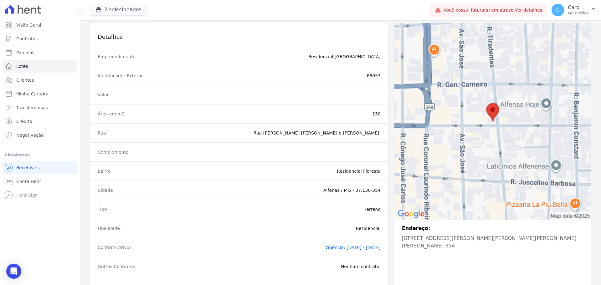
scroll to position [72, 0]
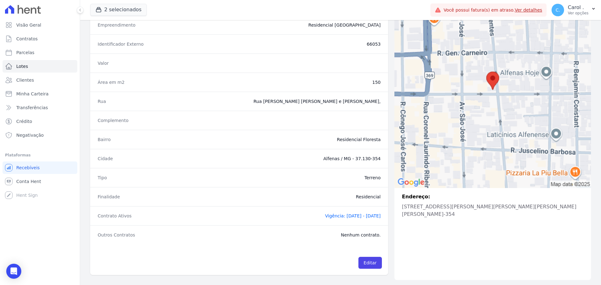
click at [336, 215] on span "Vigência: [DATE] - [DATE]" at bounding box center [353, 216] width 56 height 5
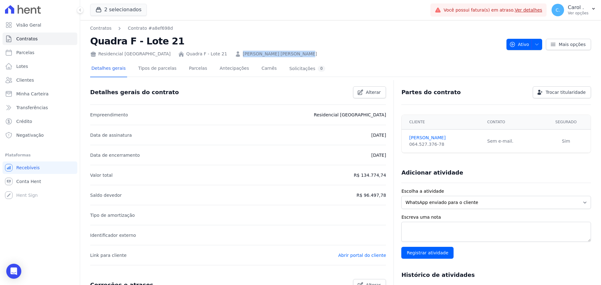
drag, startPoint x: 283, startPoint y: 54, endPoint x: 222, endPoint y: 55, distance: 61.4
click at [222, 55] on div "Residencial [GEOGRAPHIC_DATA] Quadra F - Lote 21 [PERSON_NAME] [PERSON_NAME]" at bounding box center [296, 52] width 412 height 9
drag, startPoint x: 294, startPoint y: 44, endPoint x: 292, endPoint y: 47, distance: 4.1
click at [294, 44] on h2 "Quadra F - Lote 21" at bounding box center [296, 41] width 412 height 14
drag, startPoint x: 286, startPoint y: 52, endPoint x: 169, endPoint y: 55, distance: 116.3
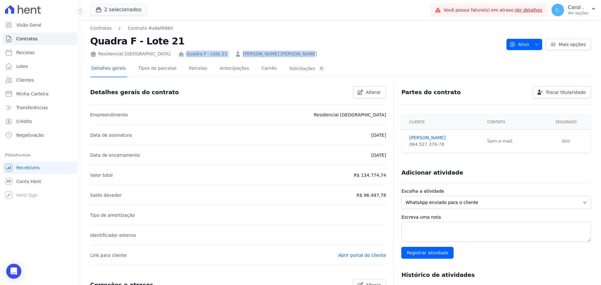
click at [169, 55] on div "Residencial [GEOGRAPHIC_DATA] Quadra F - Lote 21 [PERSON_NAME] [PERSON_NAME]" at bounding box center [296, 52] width 412 height 9
copy div "Quadra F - Lote 21 [PERSON_NAME] [PERSON_NAME]"
click at [24, 79] on span "Clientes" at bounding box center [25, 80] width 18 height 6
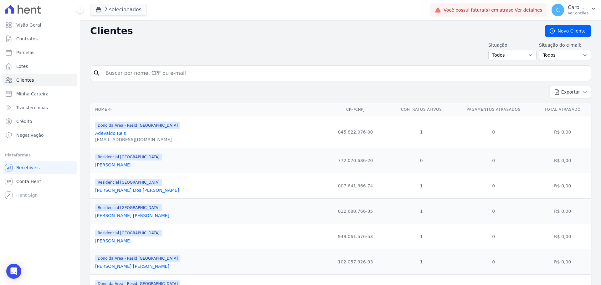
click at [150, 72] on input "search" at bounding box center [345, 73] width 487 height 13
type input "[PERSON_NAME]"
click at [95, 73] on icon "search" at bounding box center [97, 74] width 8 height 8
click at [129, 75] on input "[PERSON_NAME]" at bounding box center [345, 73] width 487 height 13
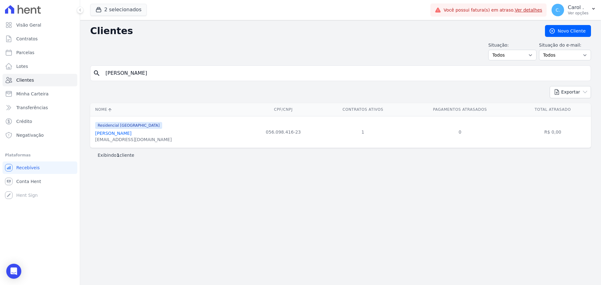
click at [128, 133] on link "[PERSON_NAME]" at bounding box center [113, 133] width 36 height 5
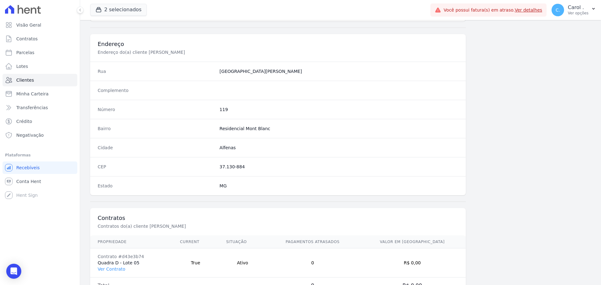
scroll to position [301, 0]
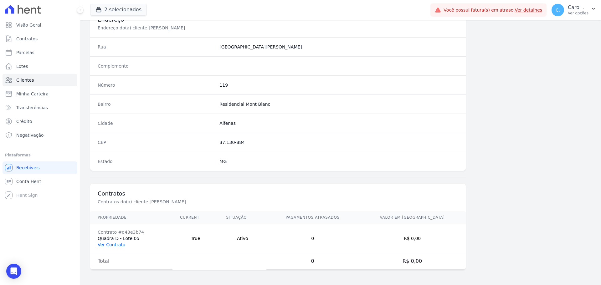
click at [118, 245] on link "Ver Contrato" at bounding box center [112, 244] width 28 height 5
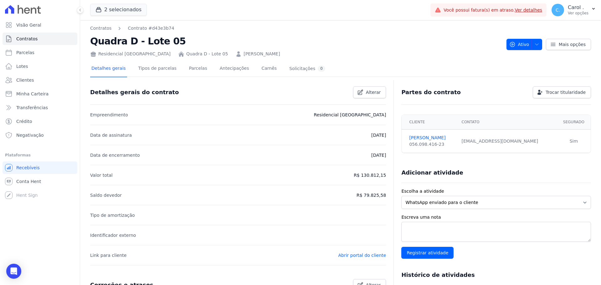
drag, startPoint x: 354, startPoint y: 196, endPoint x: 385, endPoint y: 198, distance: 31.4
click at [385, 198] on div "Detalhes gerais do contrato Alterar Empreendimento Residencial [GEOGRAPHIC_DATA…" at bounding box center [340, 256] width 501 height 349
drag, startPoint x: 382, startPoint y: 198, endPoint x: 355, endPoint y: 195, distance: 27.7
click at [355, 195] on div "Detalhes gerais do contrato Alterar Empreendimento Residencial [GEOGRAPHIC_DATA…" at bounding box center [340, 256] width 501 height 349
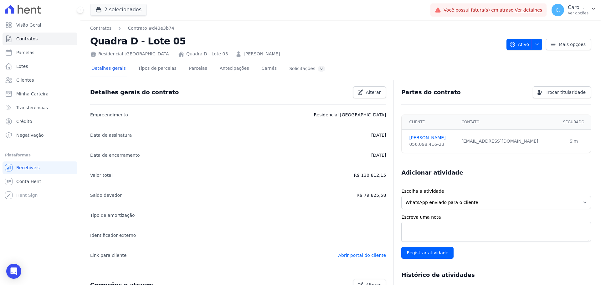
click at [355, 195] on li "Saldo devedor R$ 79.825,58" at bounding box center [238, 195] width 296 height 20
drag, startPoint x: 347, startPoint y: 199, endPoint x: 386, endPoint y: 200, distance: 38.9
click at [386, 200] on div "Detalhes gerais do contrato Alterar Empreendimento Residencial [GEOGRAPHIC_DATA…" at bounding box center [340, 256] width 501 height 349
click at [194, 70] on link "Parcelas" at bounding box center [198, 69] width 21 height 17
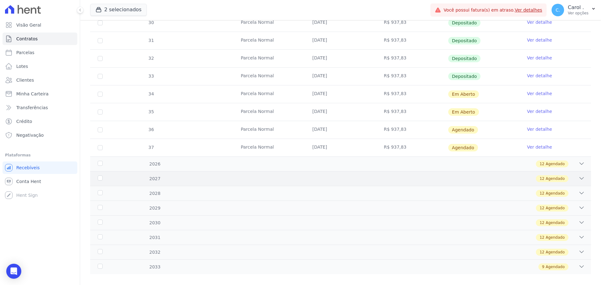
scroll to position [242, 0]
